Goal: Information Seeking & Learning: Learn about a topic

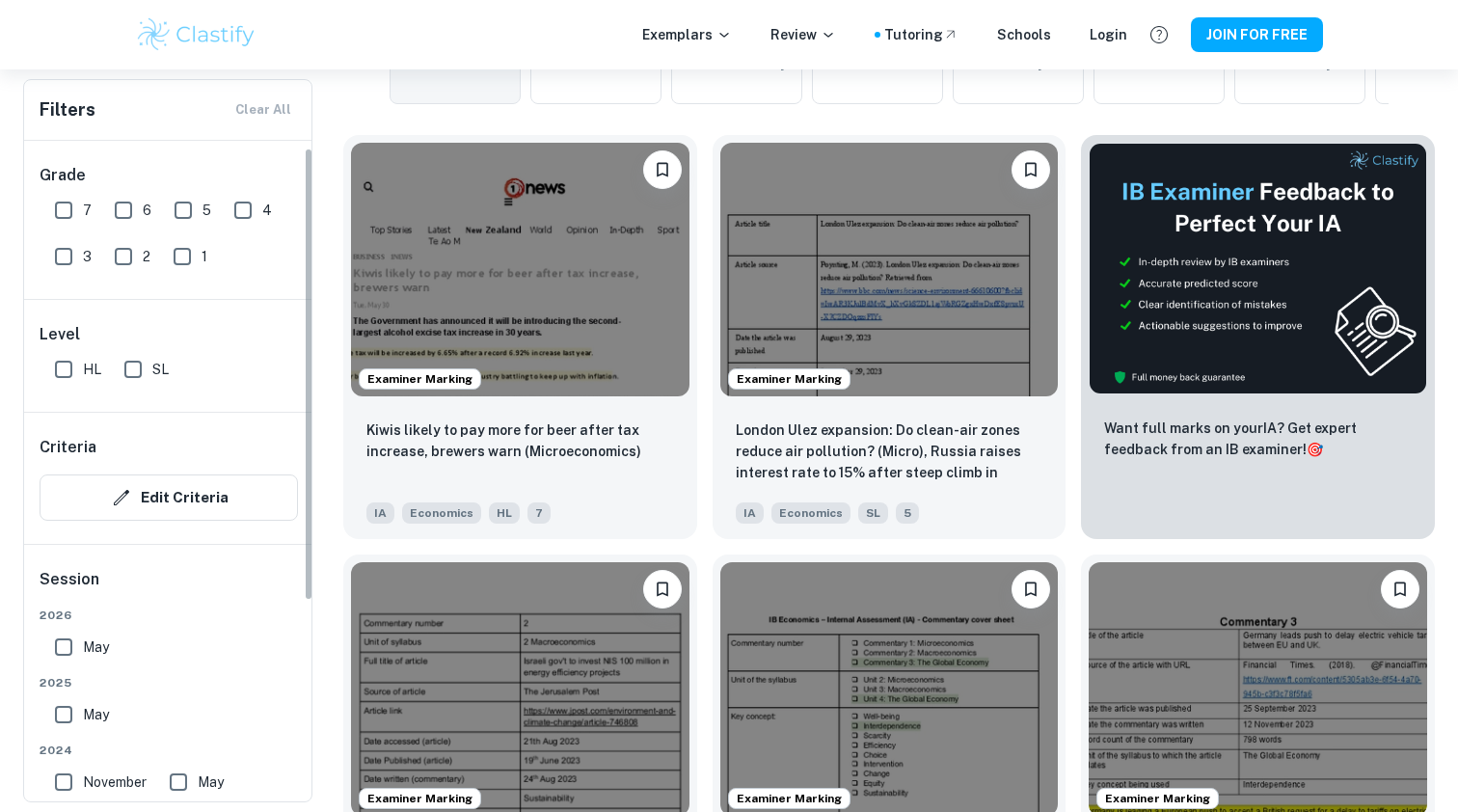
scroll to position [27, 0]
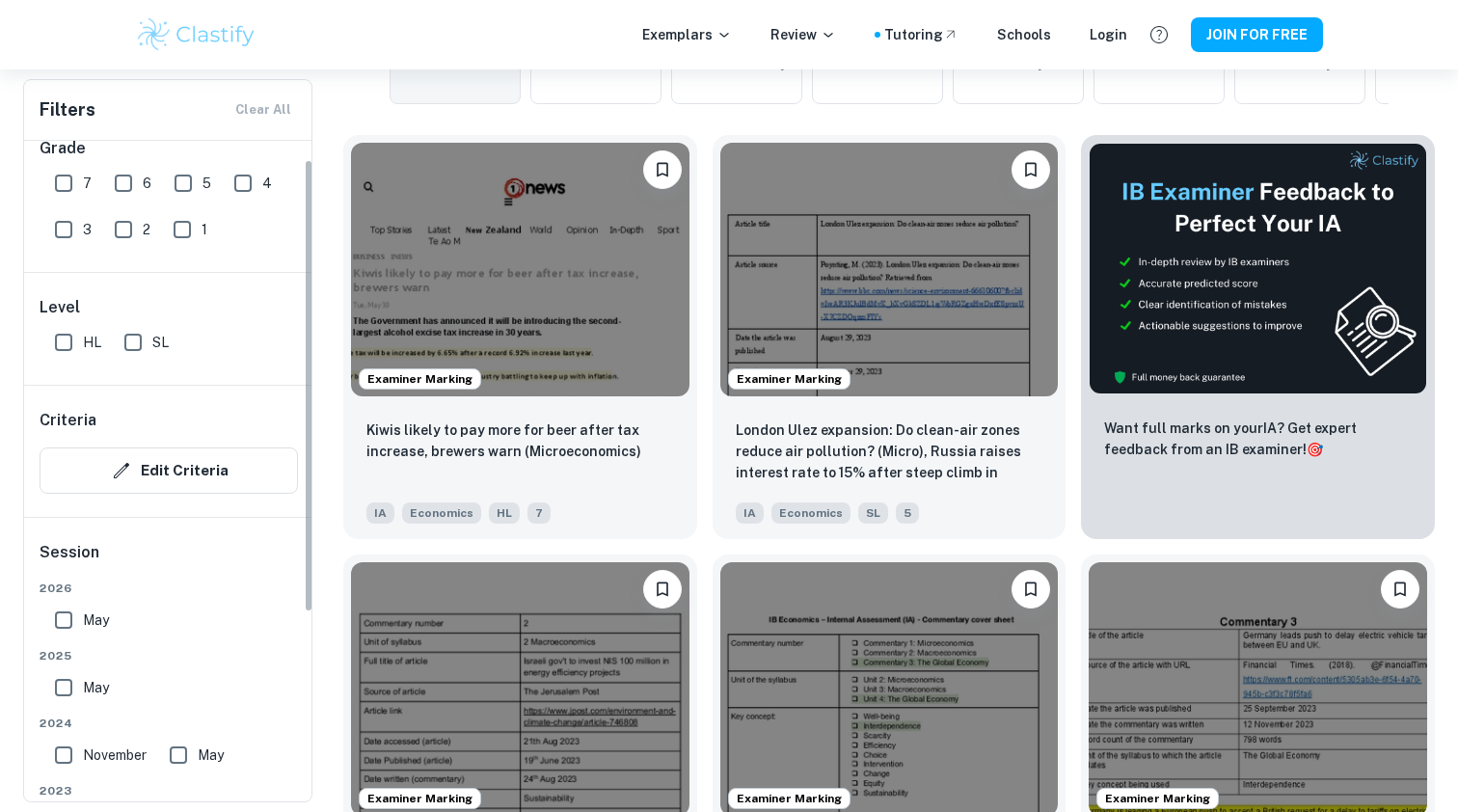
click at [58, 339] on input "HL" at bounding box center [64, 342] width 39 height 39
checkbox input "true"
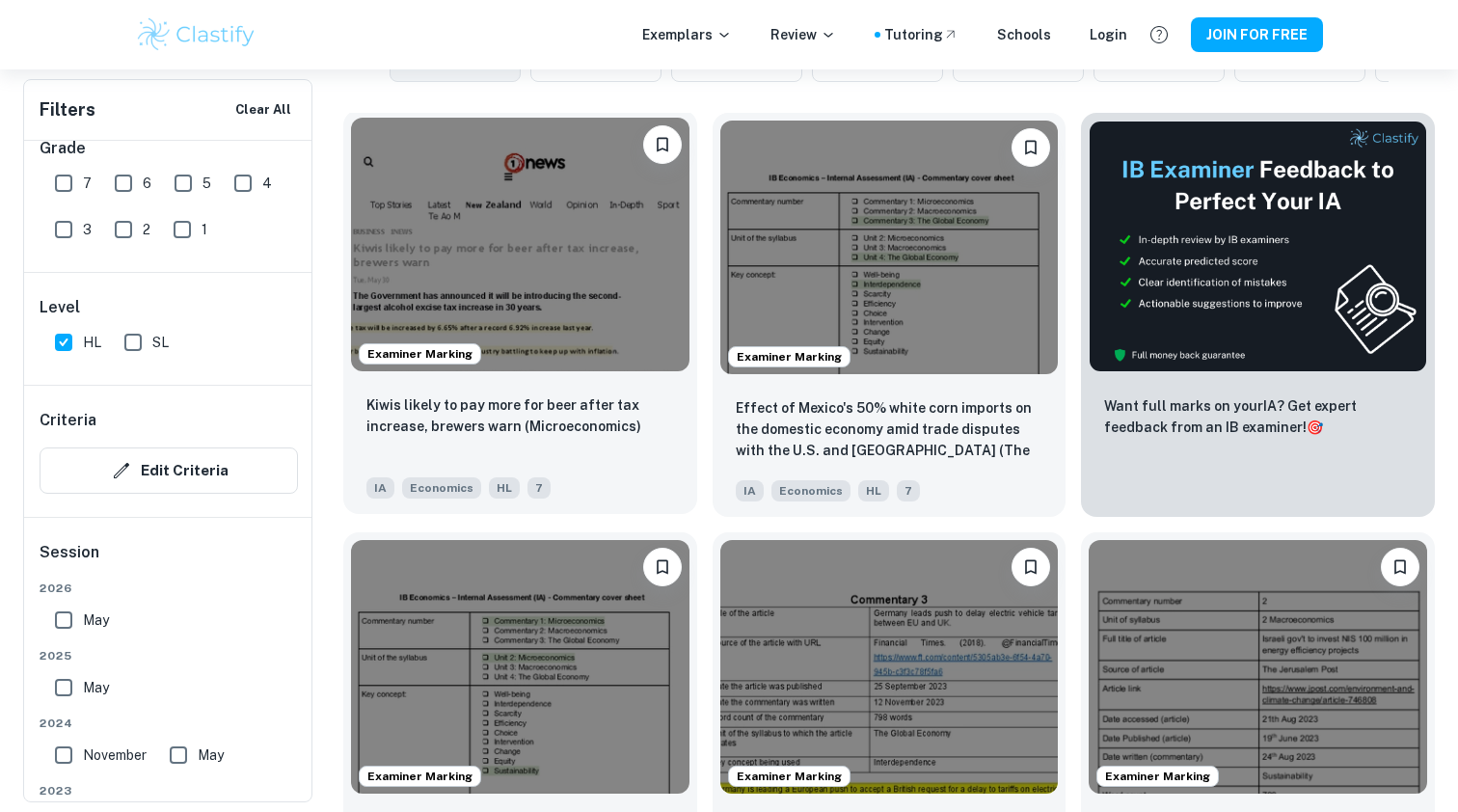
scroll to position [568, 0]
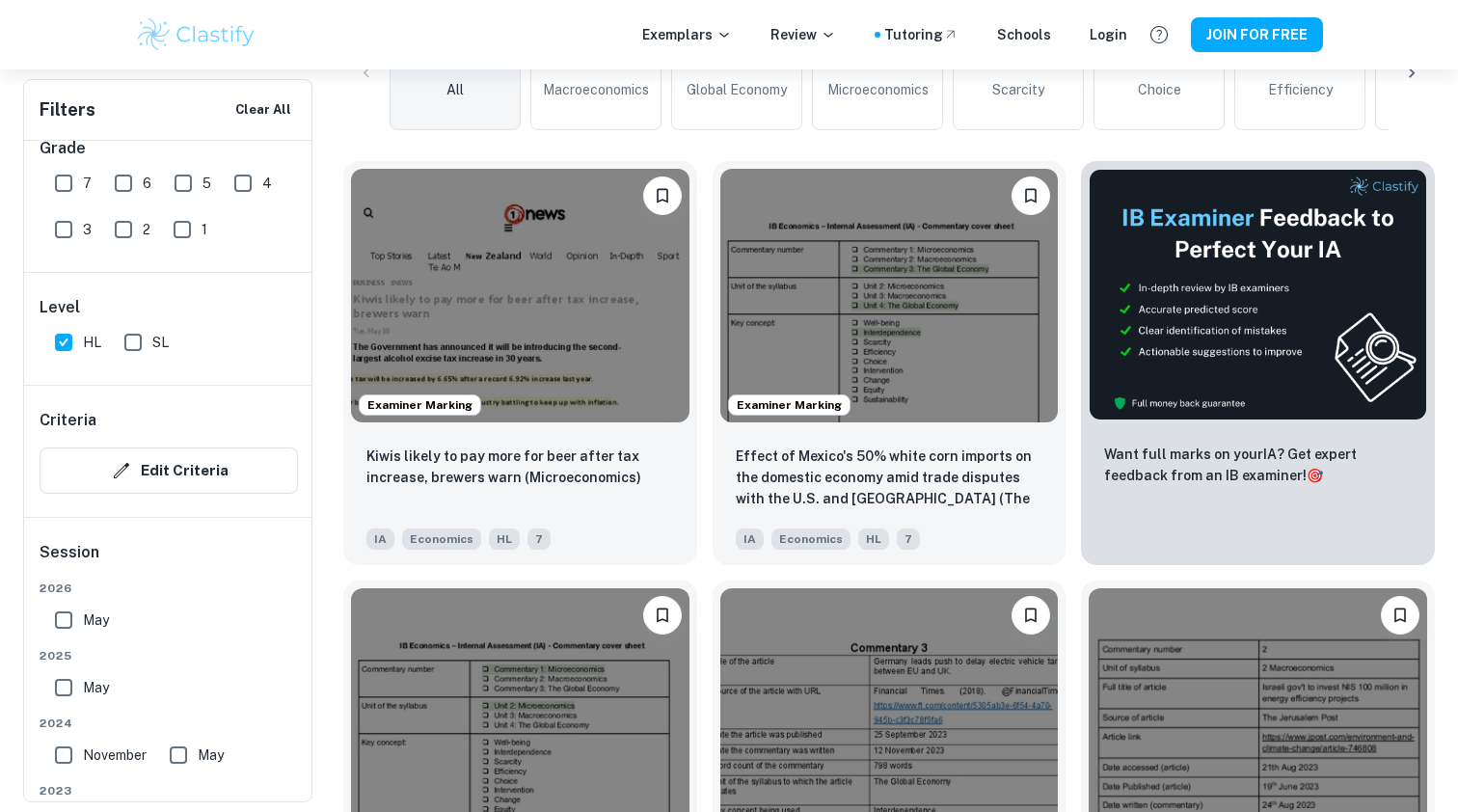
click at [71, 182] on input "7" at bounding box center [64, 183] width 39 height 39
checkbox input "true"
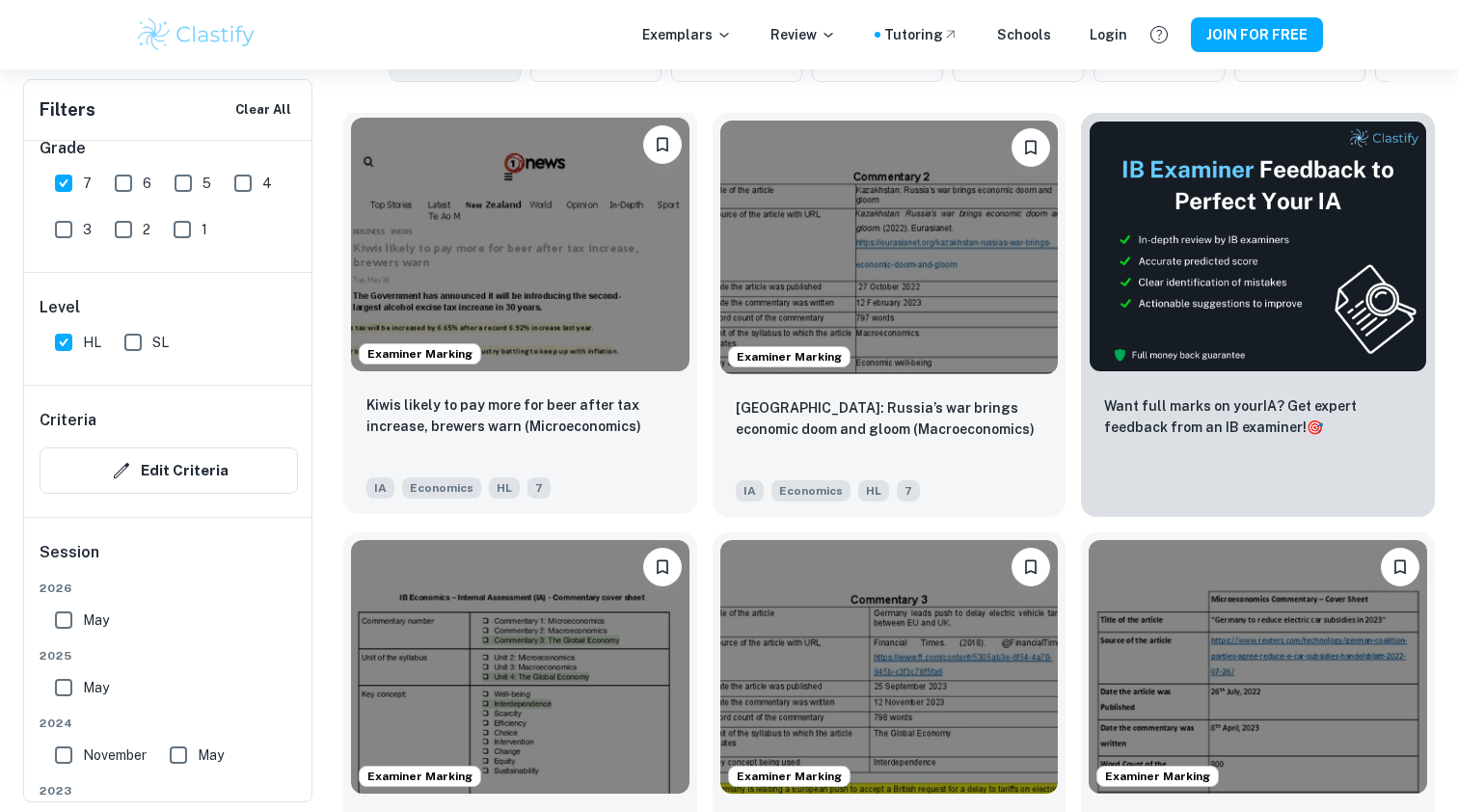
scroll to position [627, 0]
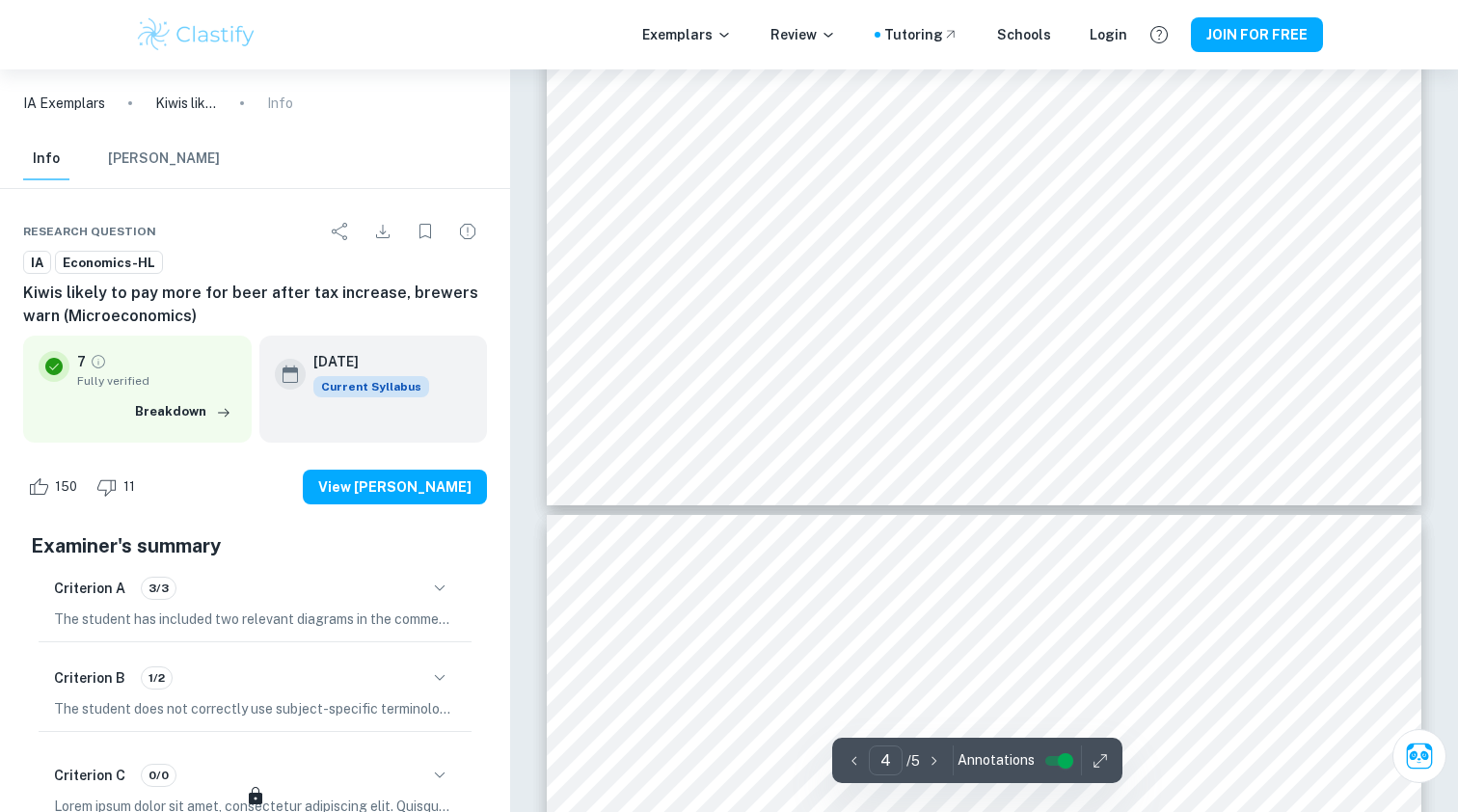
type input "5"
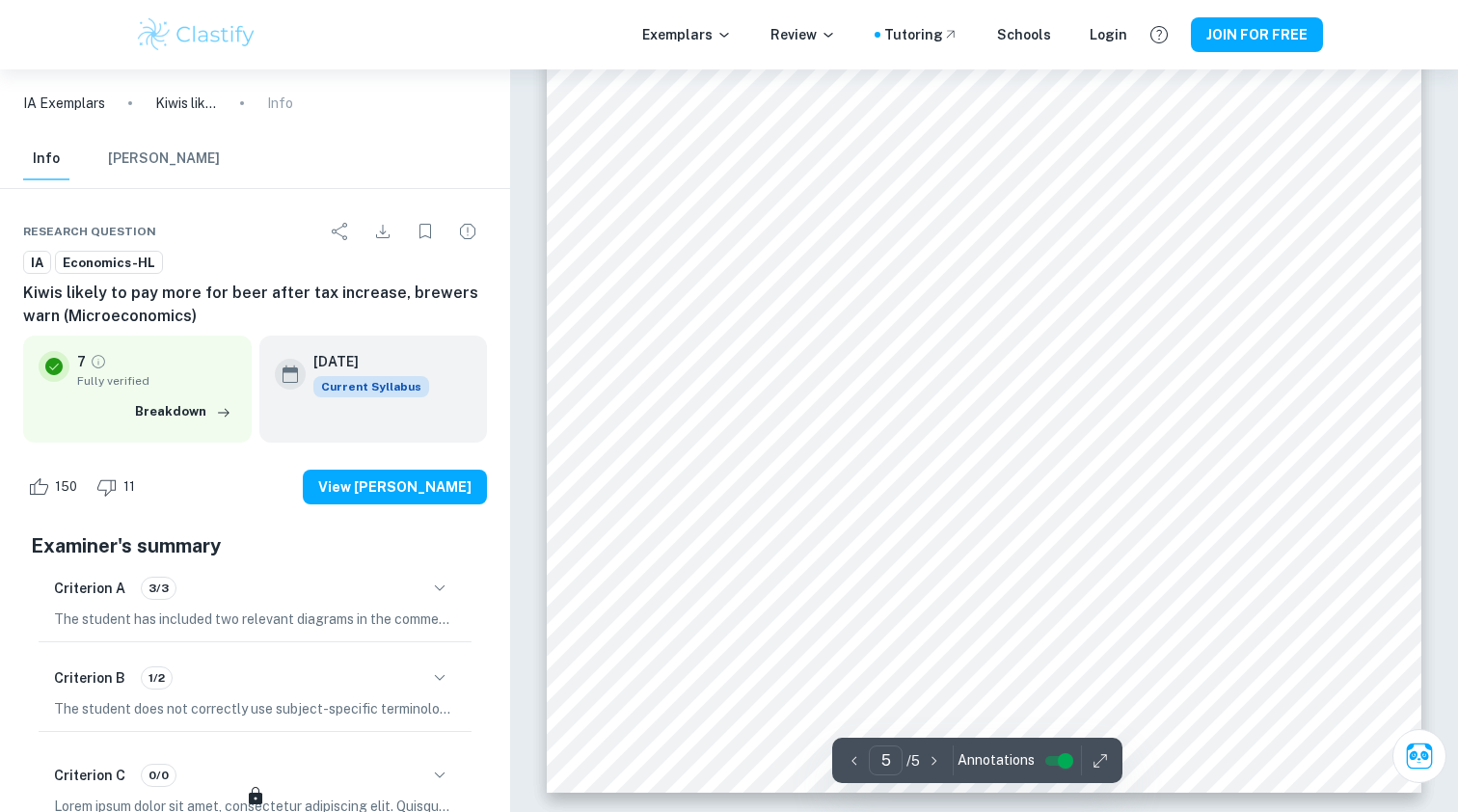
scroll to position [5797, 0]
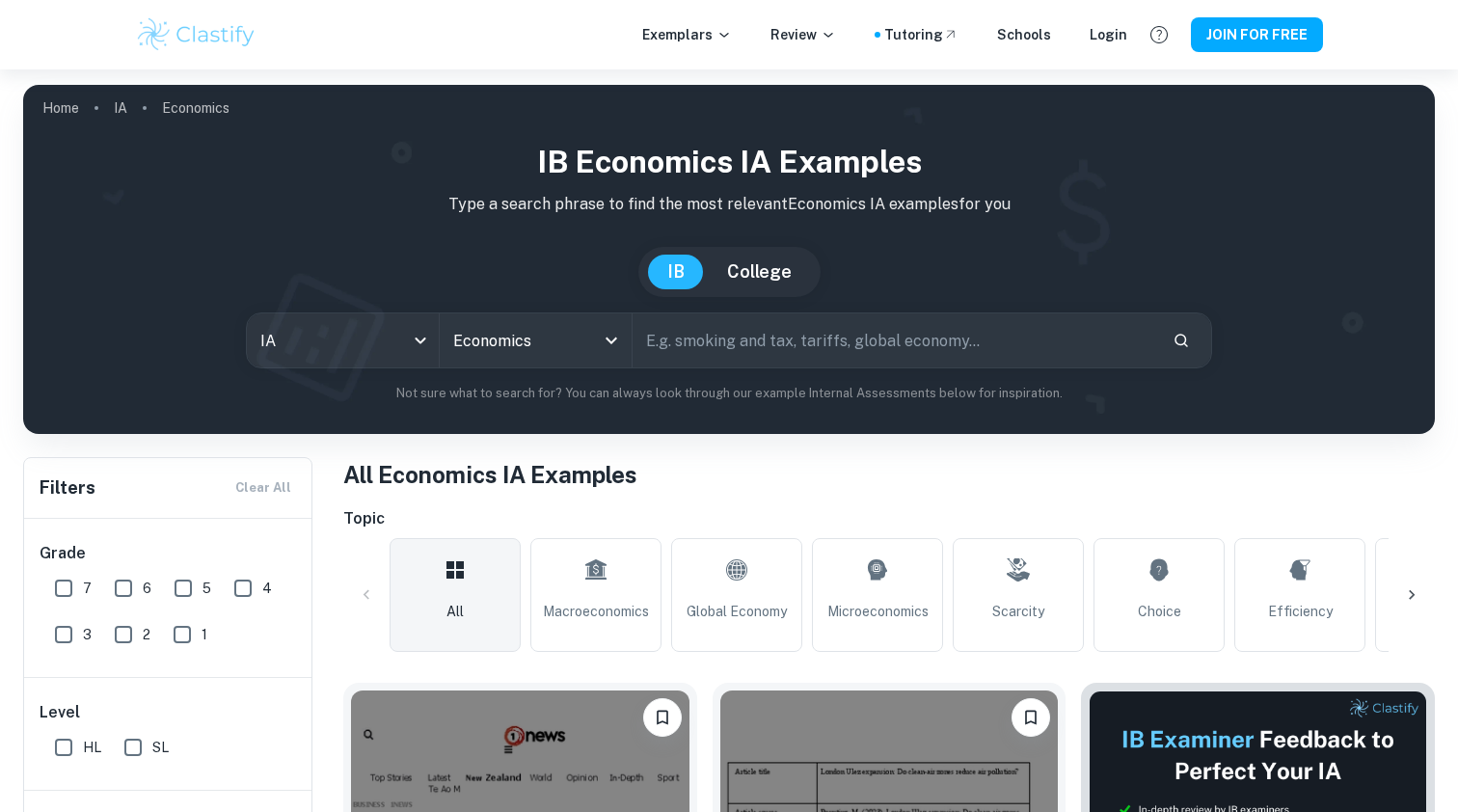
scroll to position [627, 0]
